Goal: Transaction & Acquisition: Purchase product/service

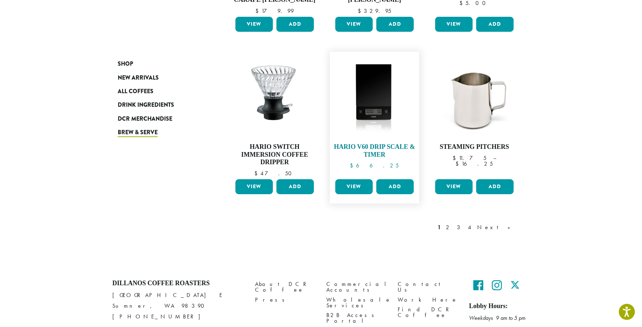
scroll to position [573, 0]
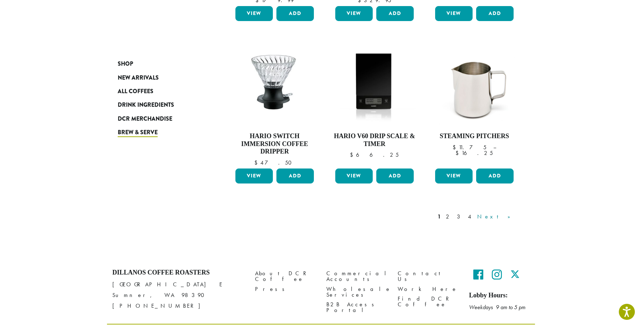
click at [507, 212] on link "Next »" at bounding box center [496, 216] width 41 height 9
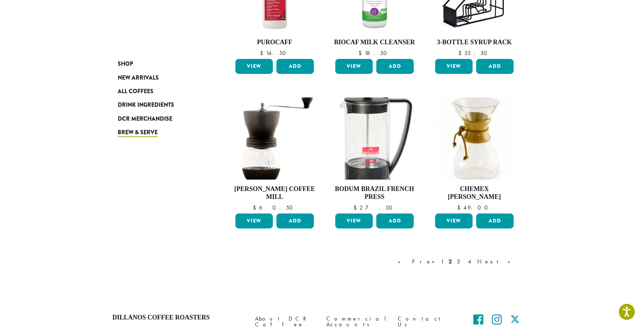
scroll to position [550, 0]
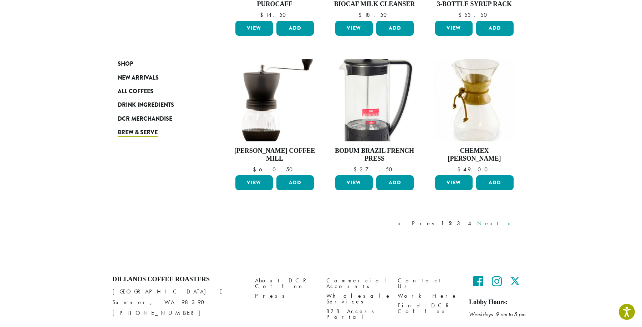
click at [507, 219] on link "Next »" at bounding box center [496, 223] width 41 height 9
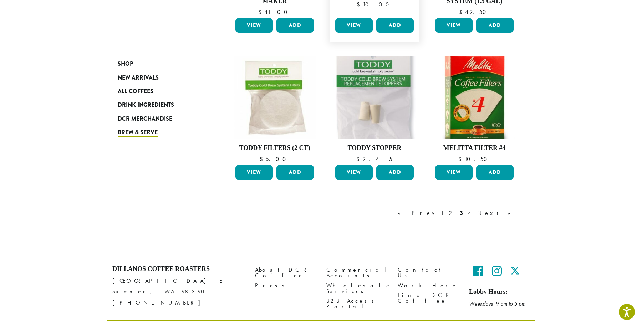
scroll to position [542, 0]
